Goal: Find specific page/section: Find specific page/section

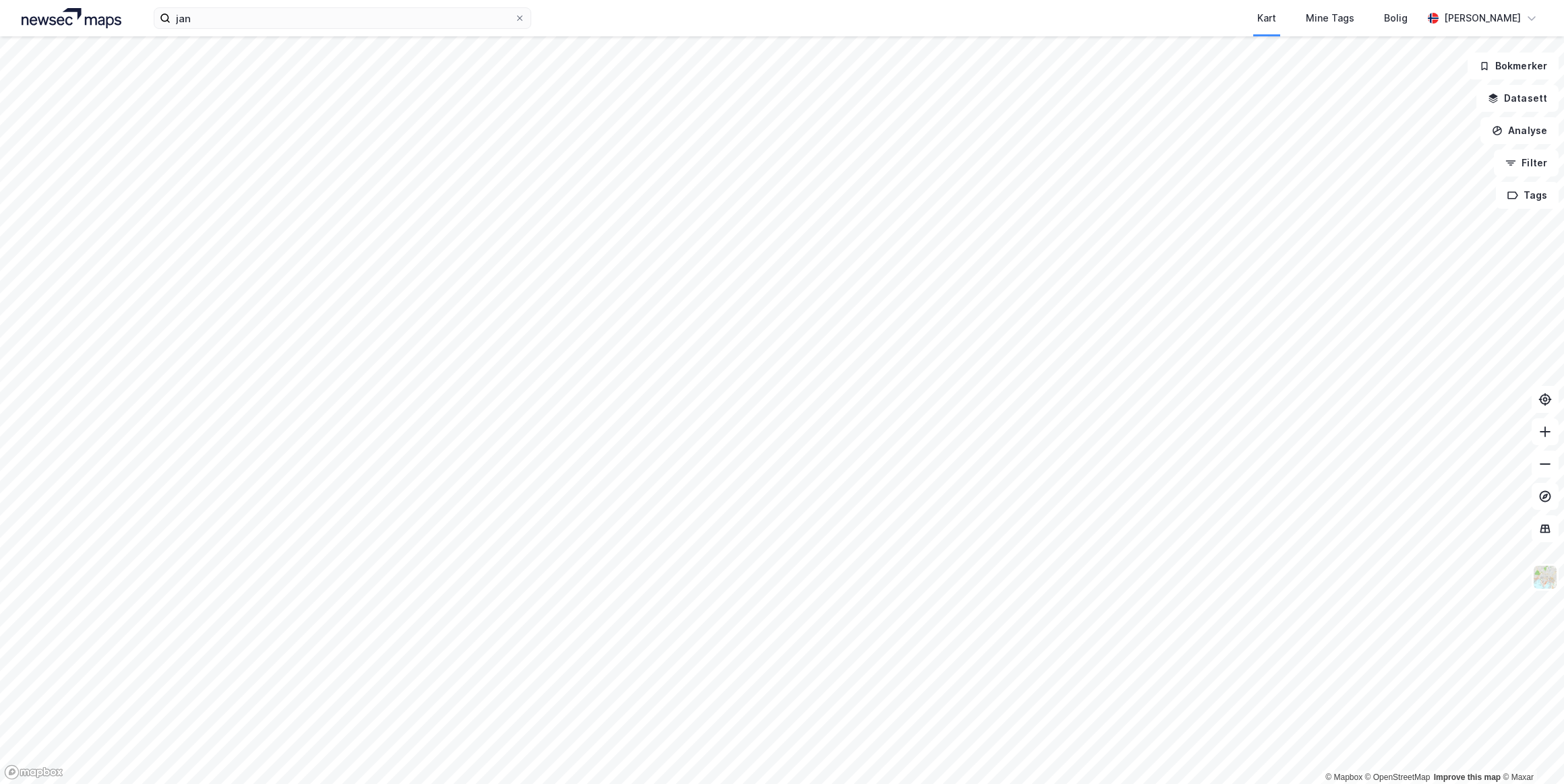
click at [519, 20] on icon at bounding box center [519, 19] width 6 height 6
click at [515, 20] on input "jan" at bounding box center [342, 19] width 343 height 21
click at [189, 18] on input at bounding box center [350, 19] width 360 height 21
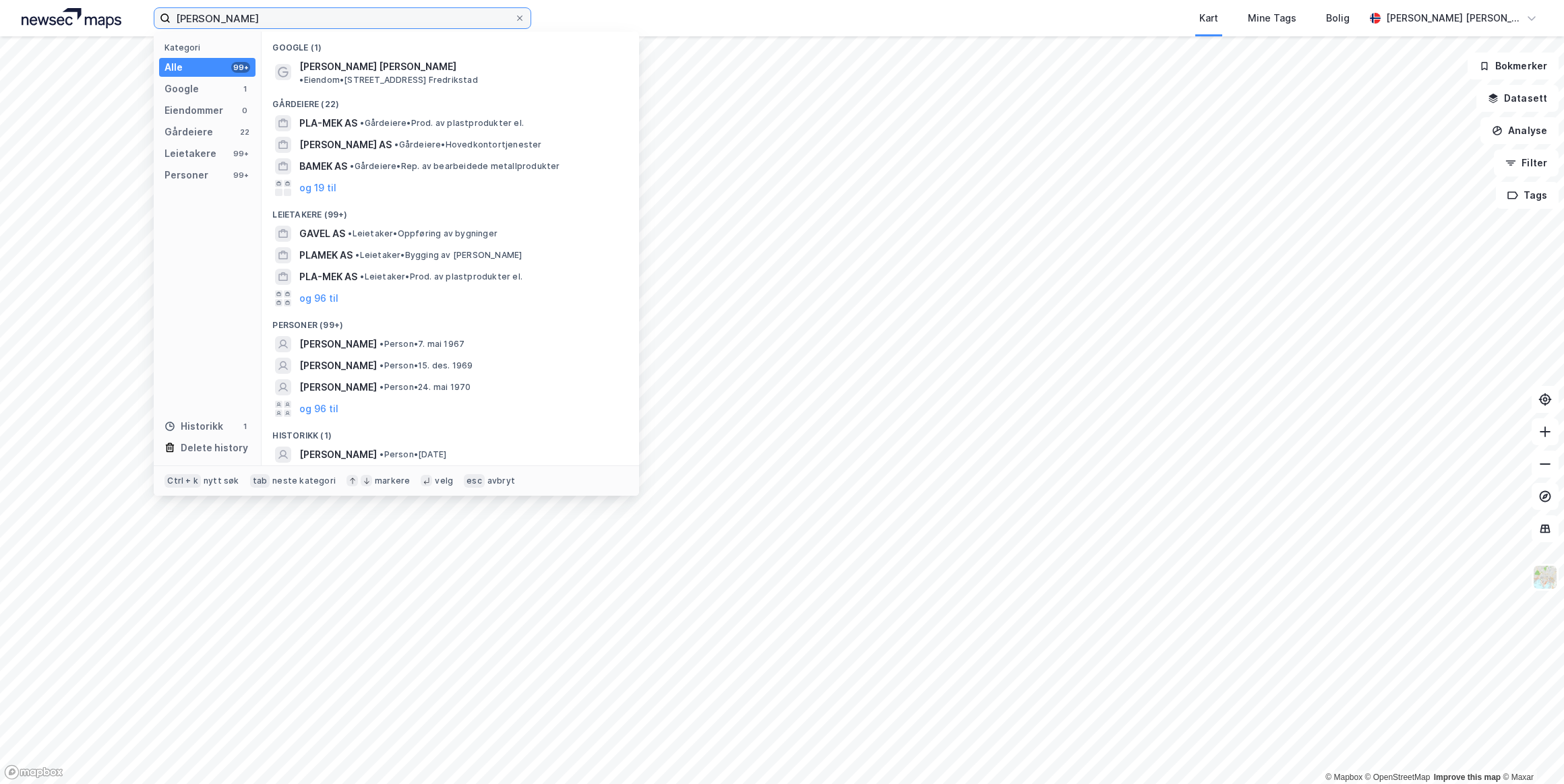
type input "[PERSON_NAME]"
click at [324, 401] on button "og 96 til" at bounding box center [319, 409] width 39 height 16
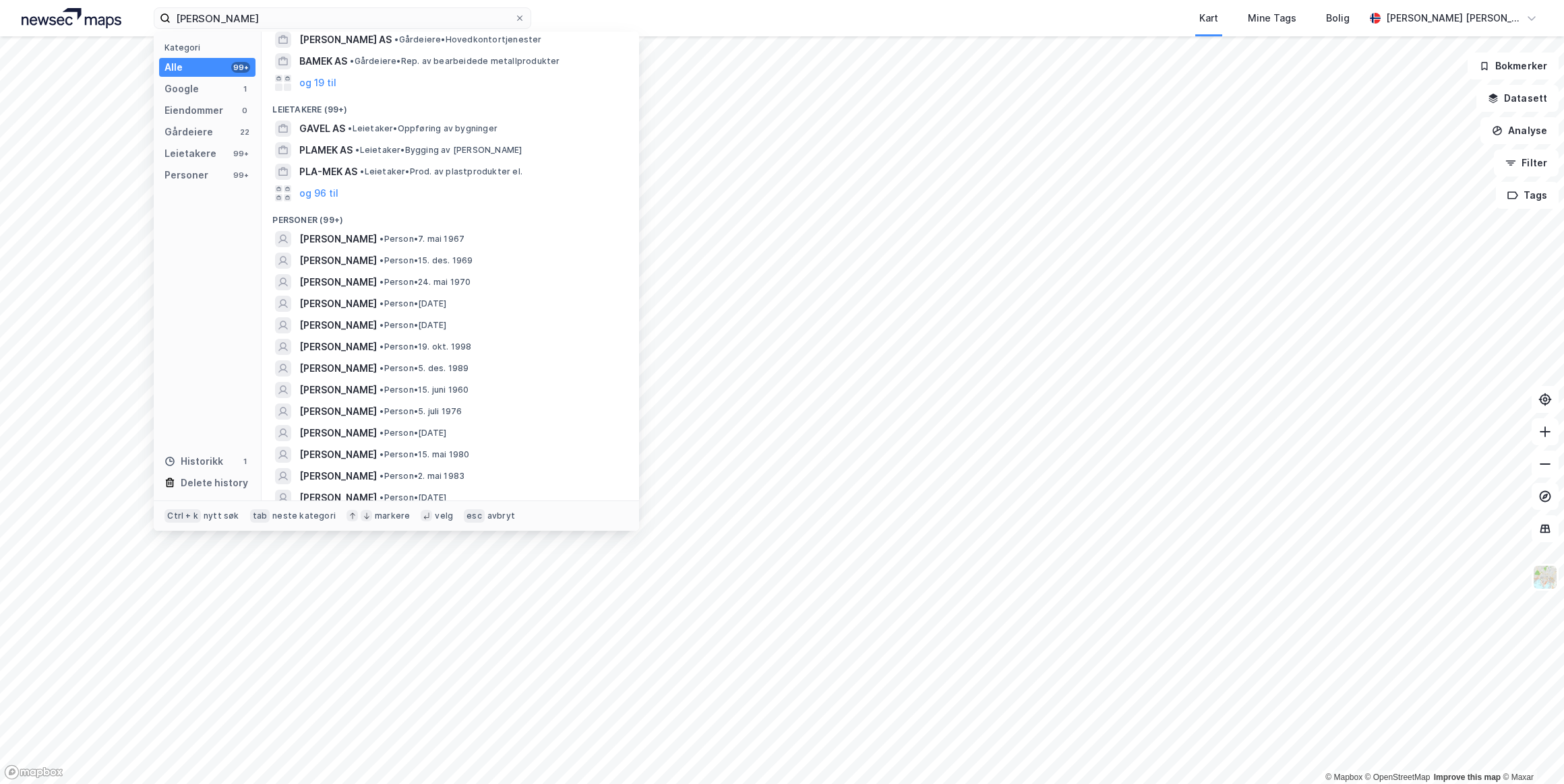
scroll to position [122, 0]
